Goal: Book appointment/travel/reservation

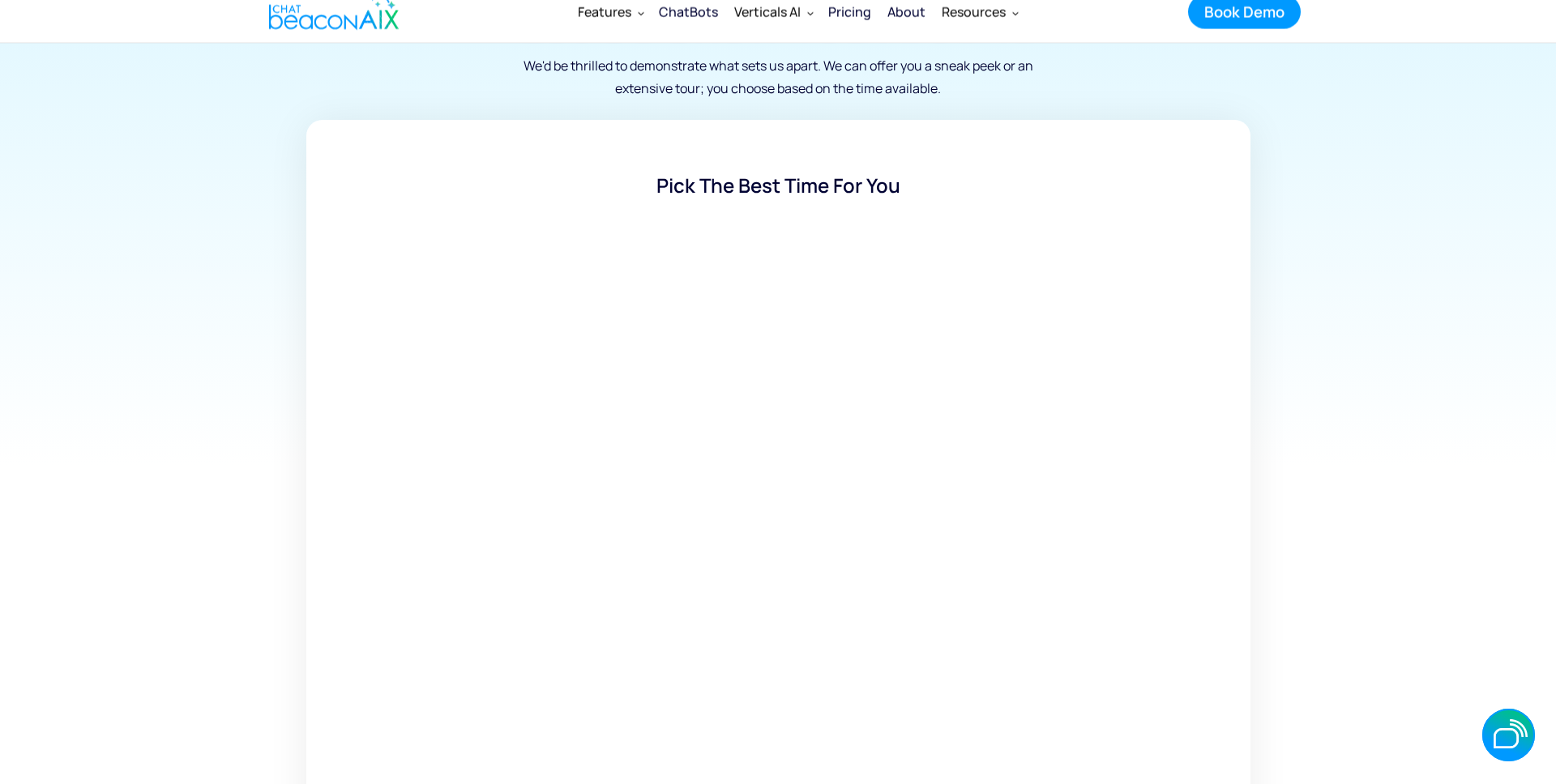
scroll to position [261, 0]
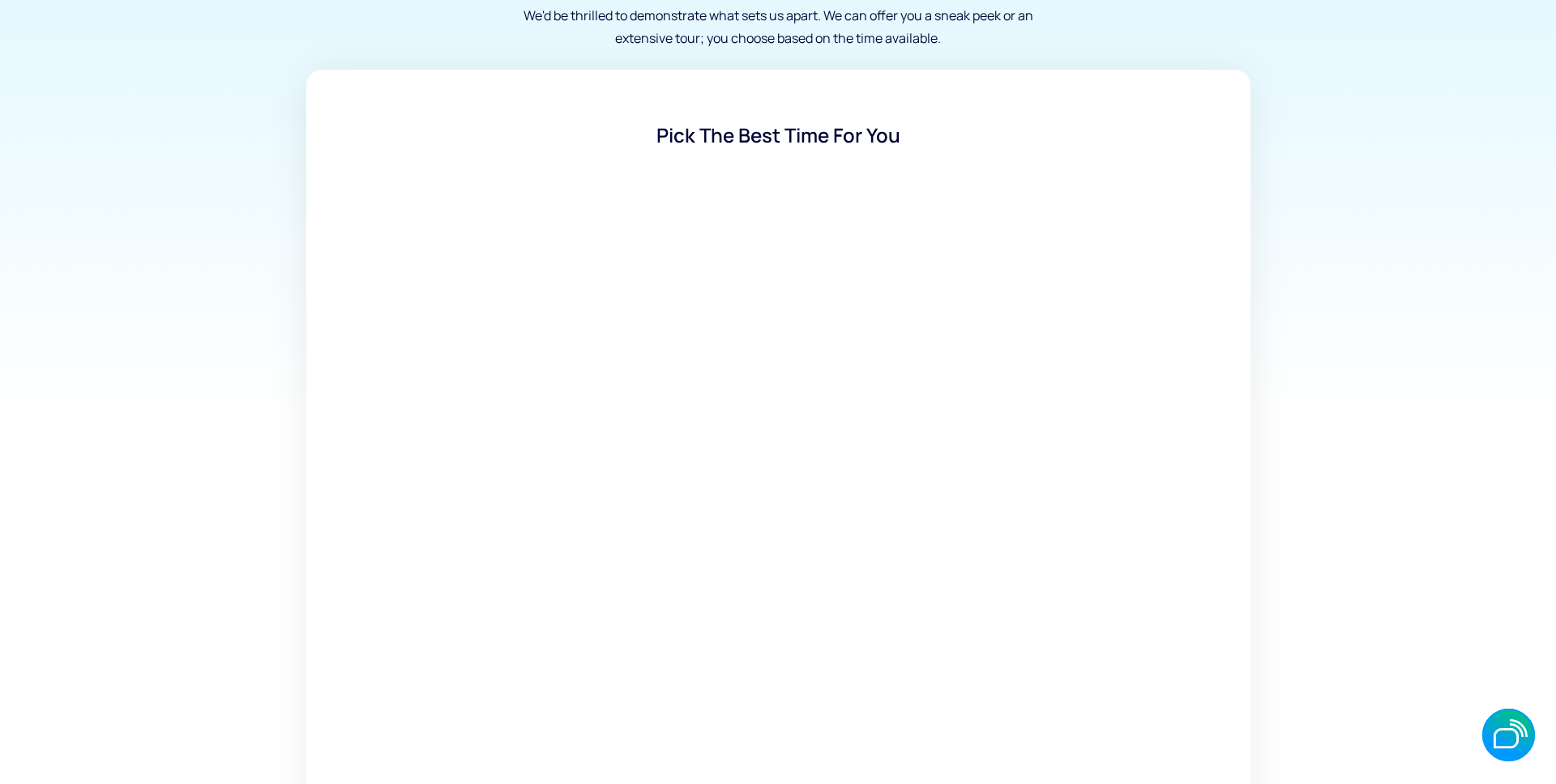
click at [169, 440] on section "Schedule a Demo Let Us Show You Around We'd be thrilled to demonstrate what set…" at bounding box center [778, 332] width 1556 height 1187
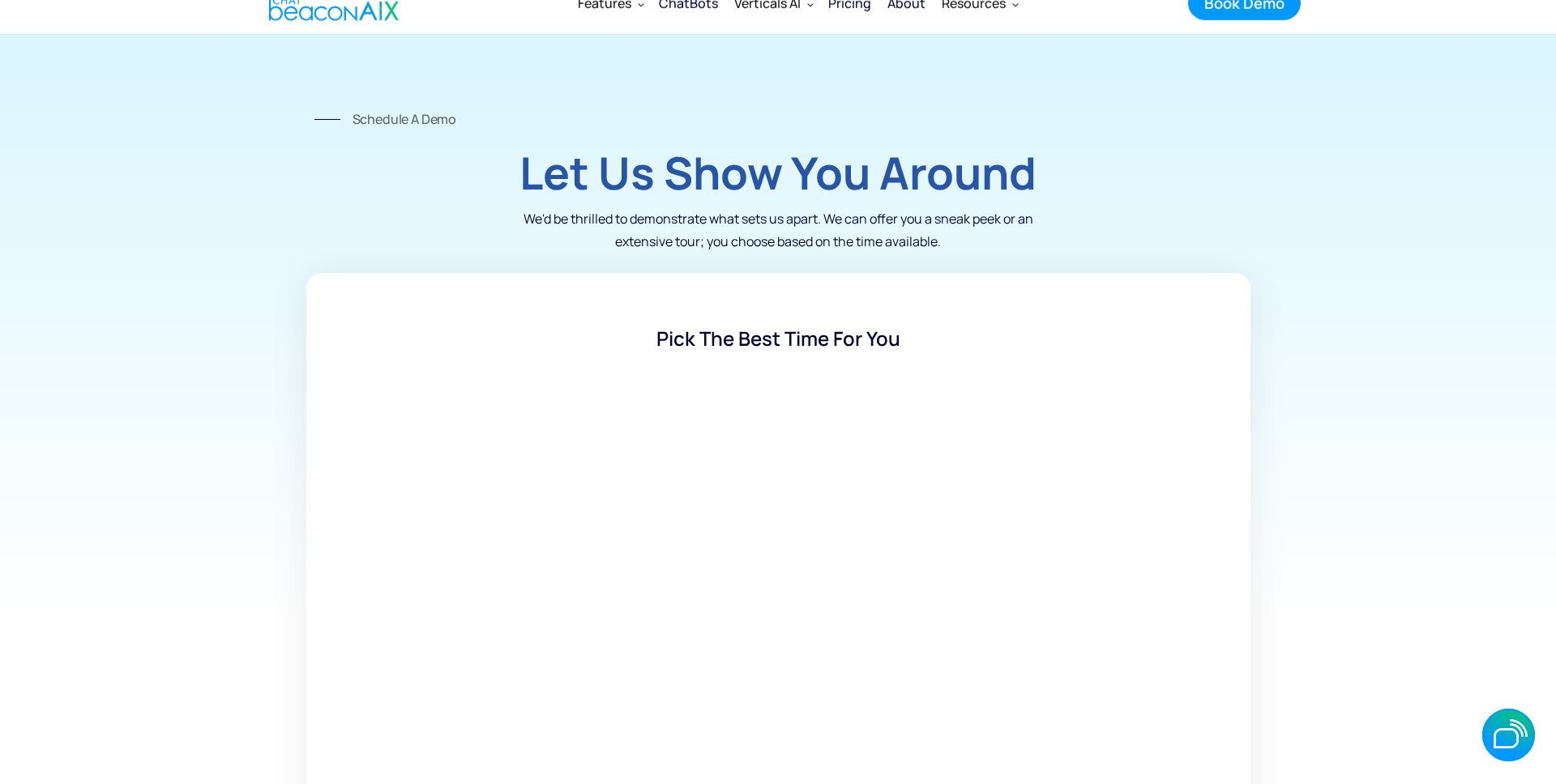
scroll to position [0, 0]
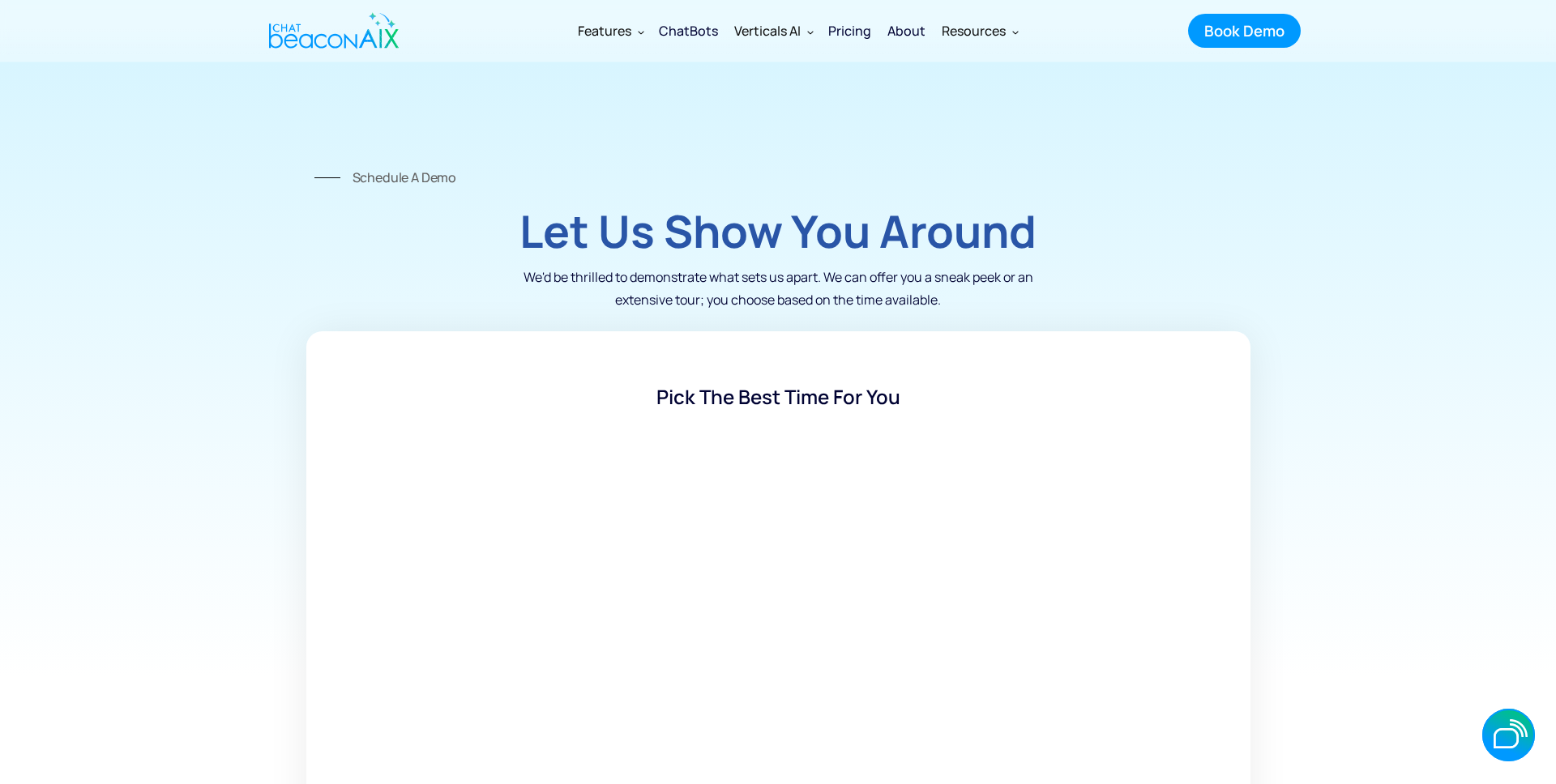
click at [316, 42] on img "home" at bounding box center [334, 30] width 130 height 48
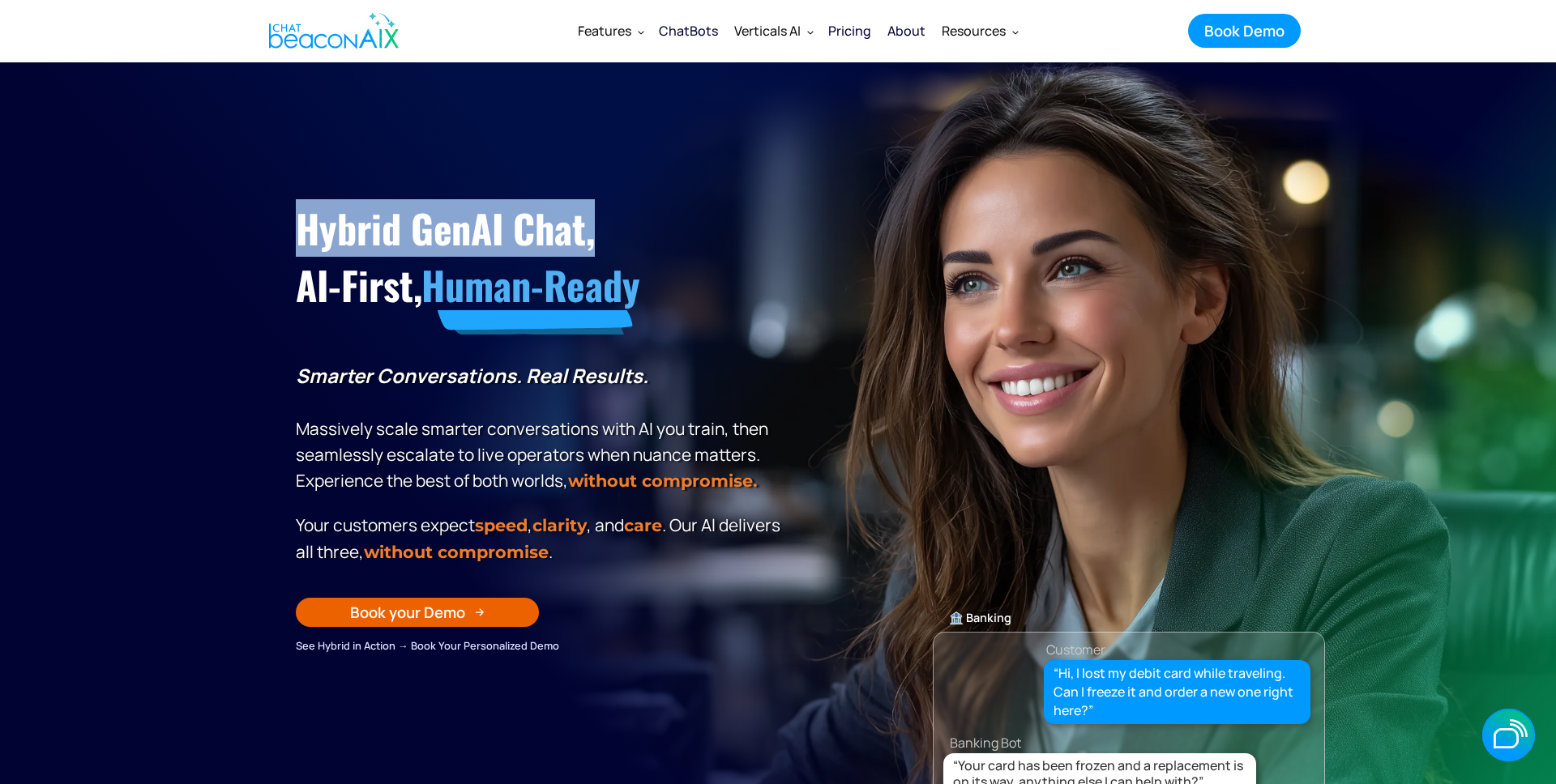
drag, startPoint x: 536, startPoint y: 101, endPoint x: 813, endPoint y: 238, distance: 309.0
click at [838, 246] on section "Hybrid GenAI Chat, AI-First, Human-Ready Smarter Conversations. Real Results. M…" at bounding box center [778, 468] width 1556 height 810
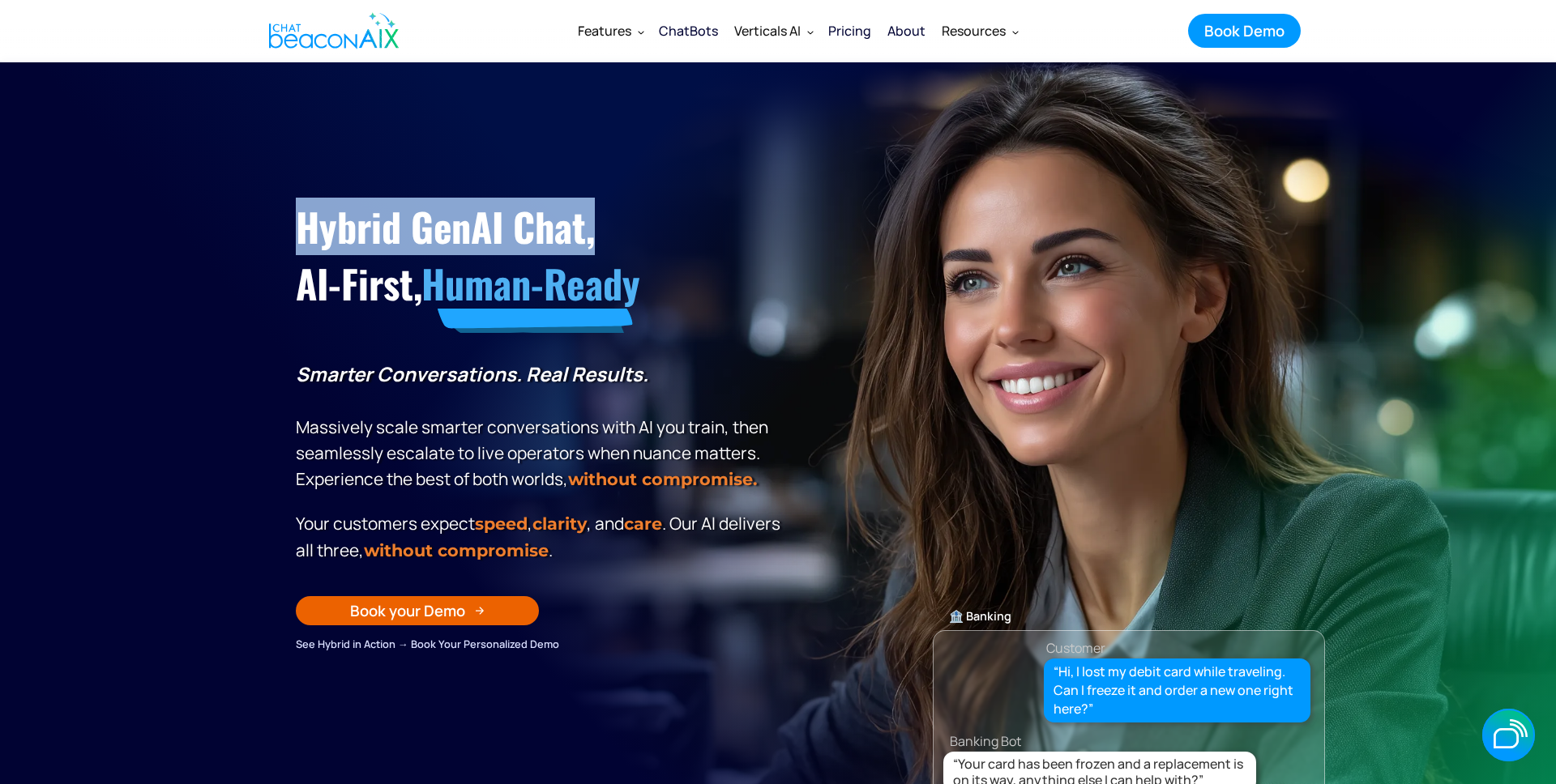
click at [815, 238] on div "Hybrid GenAI Chat, AI-First, Human-Ready Smarter Conversations. Real Results. M…" at bounding box center [778, 398] width 997 height 511
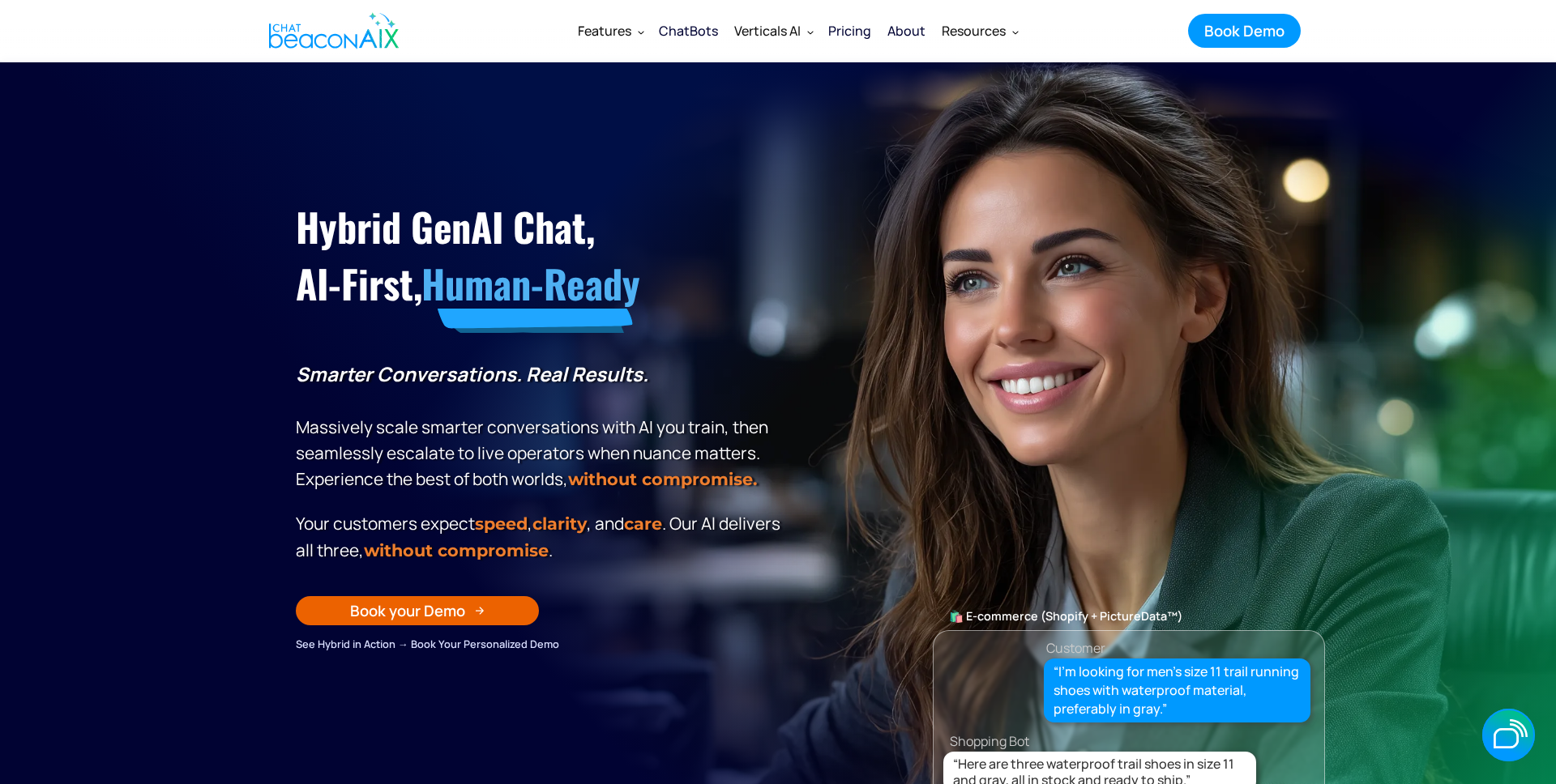
drag, startPoint x: 717, startPoint y: 546, endPoint x: 701, endPoint y: 556, distance: 18.9
click at [715, 549] on p "Your customers expect speed , clarity , and care . Our Al delivers all three, w…" at bounding box center [541, 537] width 490 height 53
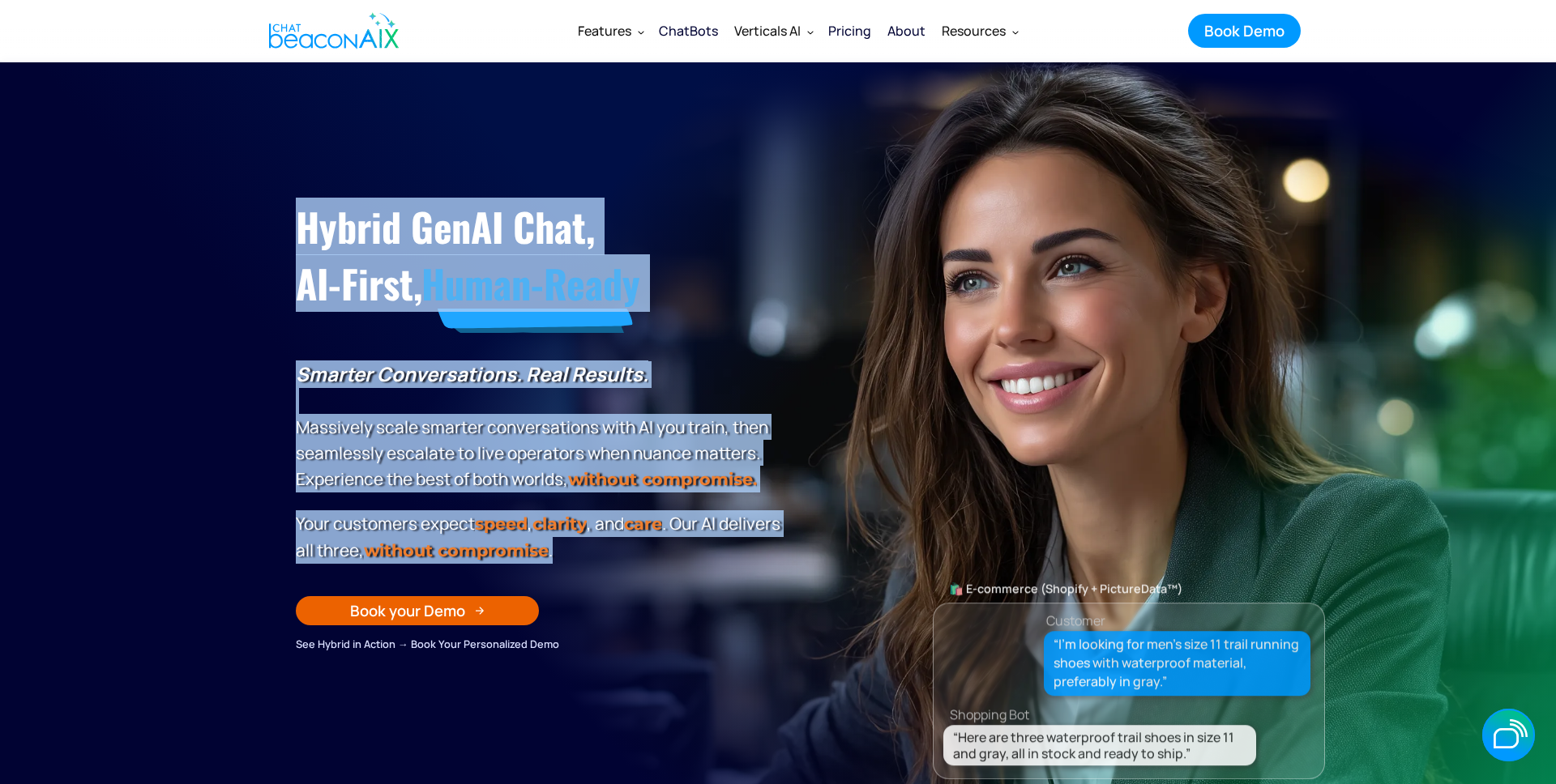
drag, startPoint x: 686, startPoint y: 559, endPoint x: 289, endPoint y: 243, distance: 507.4
click at [289, 243] on div "Hybrid GenAI Chat, AI-First, Human-Ready Smarter Conversations. Real Results. M…" at bounding box center [778, 398] width 997 height 511
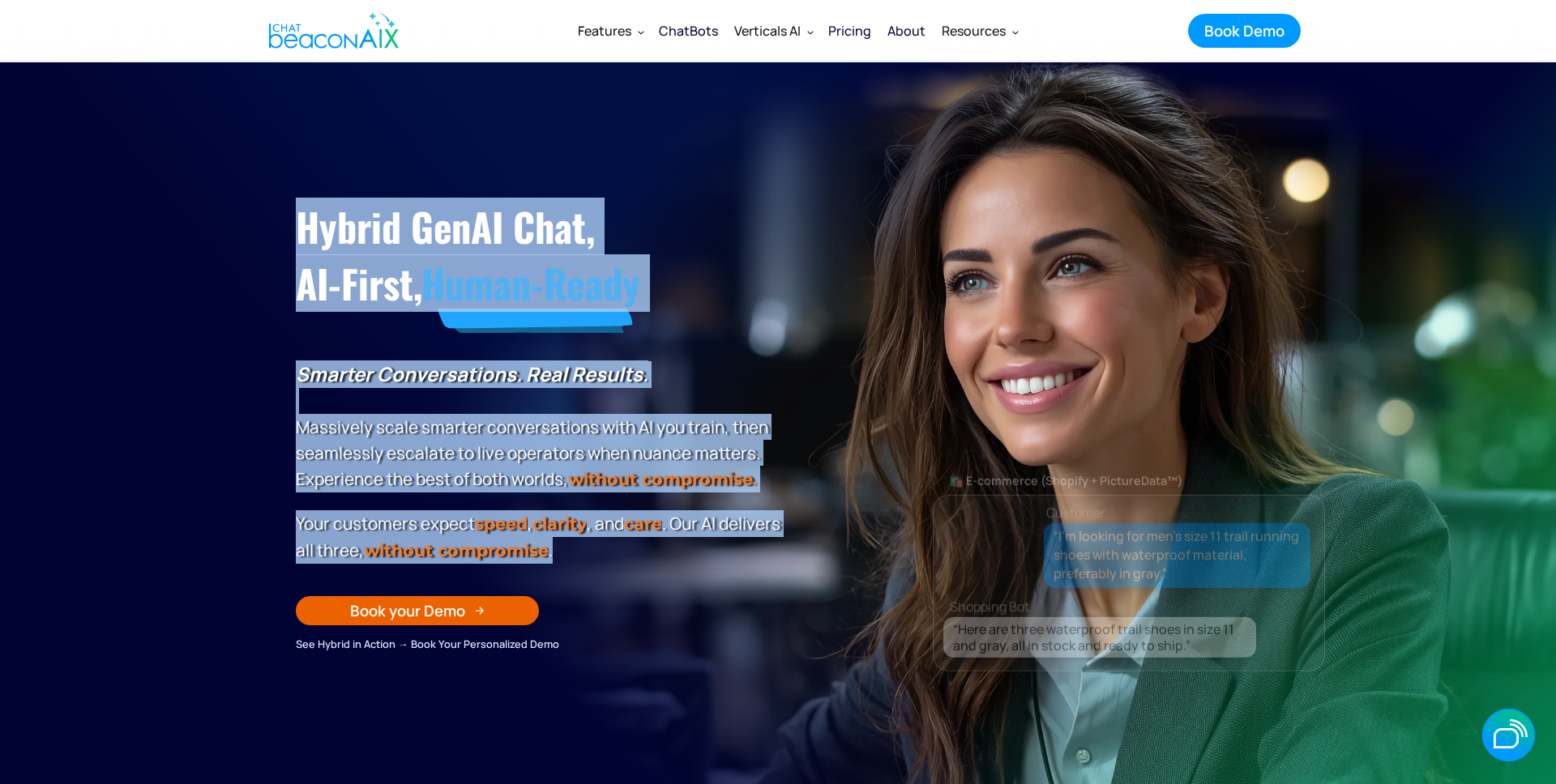
click at [251, 275] on section "Hybrid GenAI Chat, AI-First, Human-Ready Smarter Conversations. Real Results. M…" at bounding box center [778, 466] width 1556 height 810
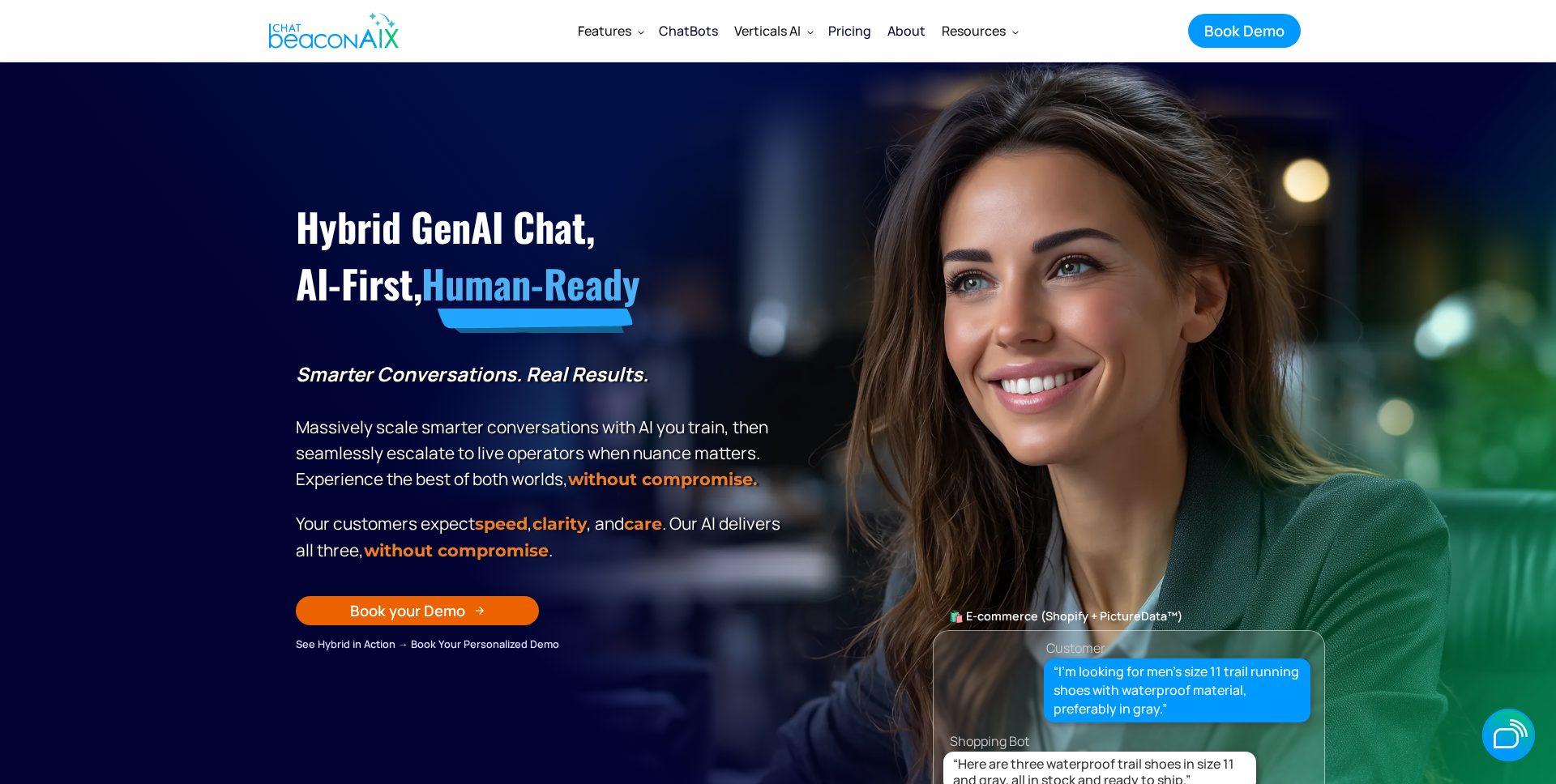
click at [1244, 36] on div "Book Demo" at bounding box center [1244, 31] width 81 height 21
